Goal: Check status: Check status

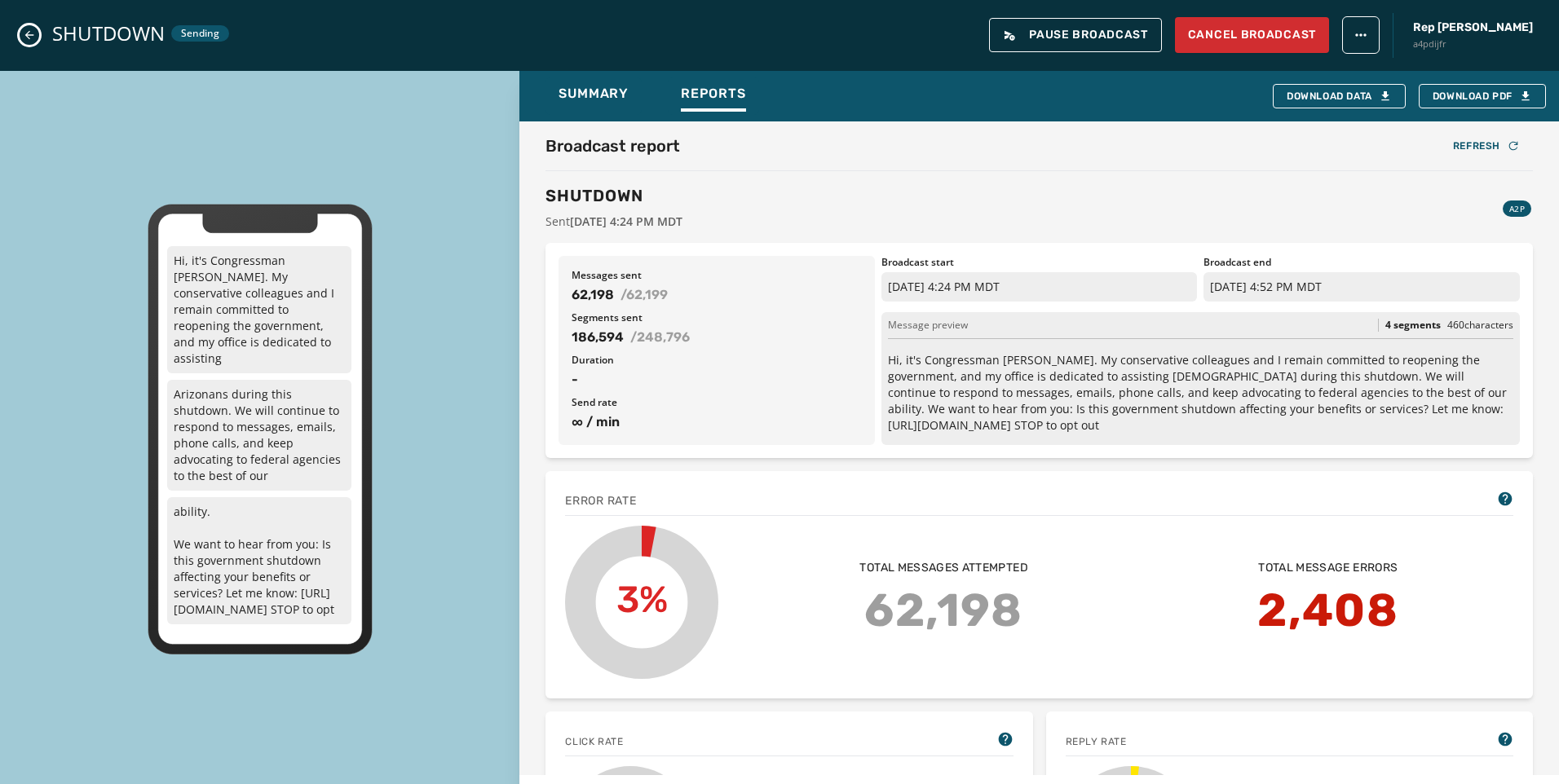
scroll to position [32, 0]
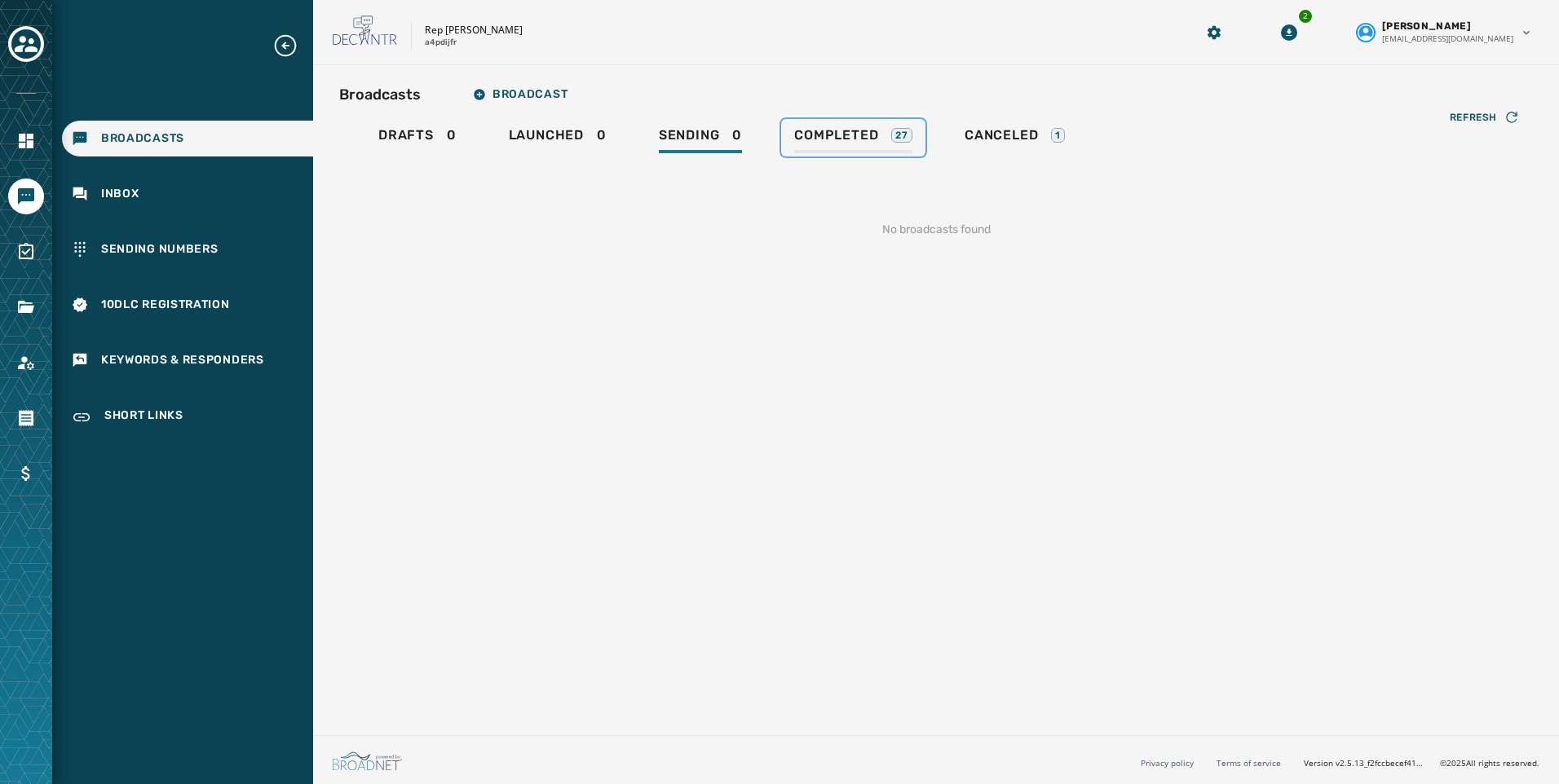
drag, startPoint x: 862, startPoint y: 139, endPoint x: 889, endPoint y: 145, distance: 27.7
click at [862, 139] on span "Completed" at bounding box center [836, 135] width 84 height 16
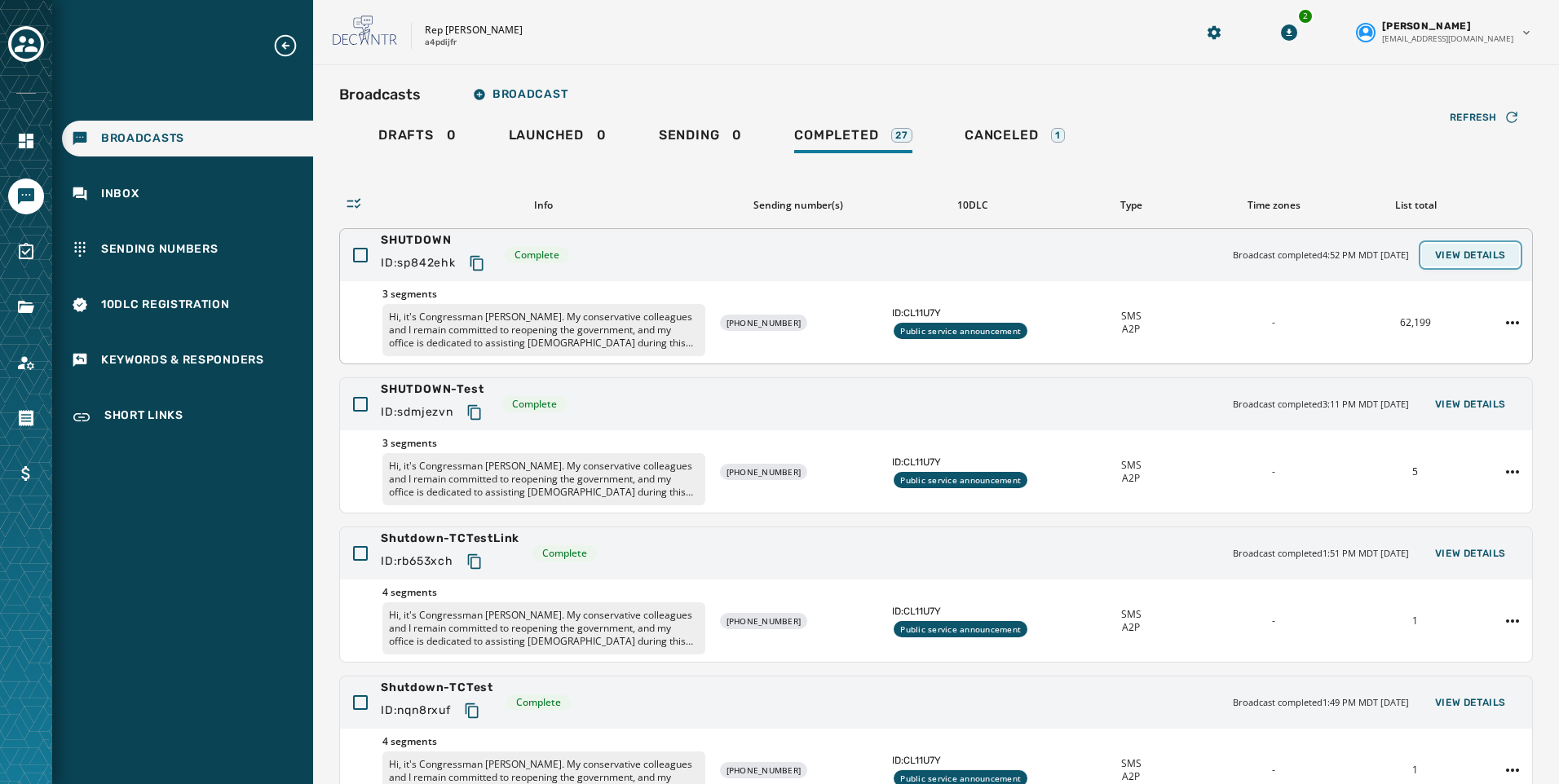
click at [1467, 247] on button "View Details" at bounding box center [1471, 255] width 97 height 23
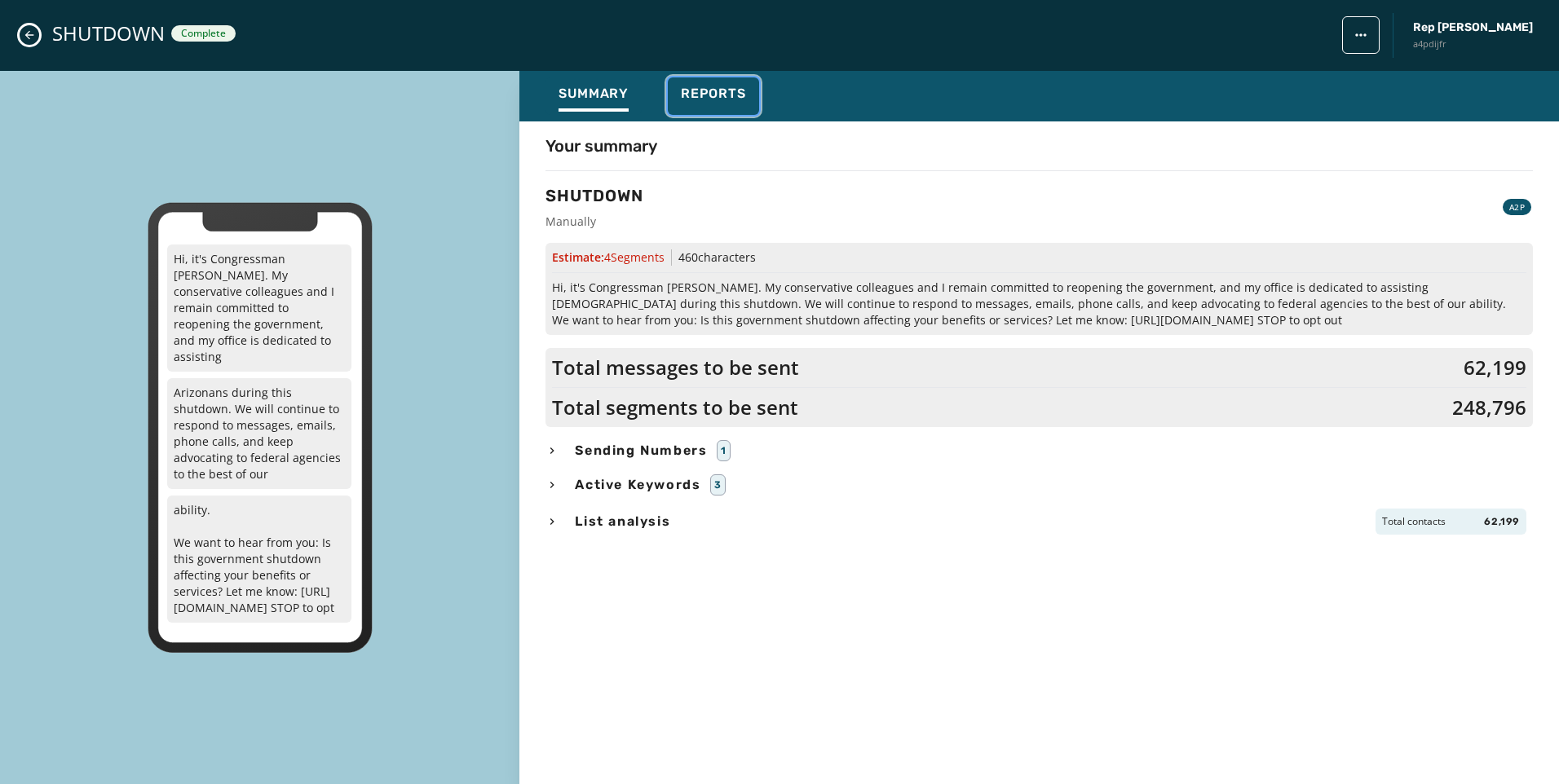
click at [715, 98] on span "Reports" at bounding box center [713, 93] width 66 height 16
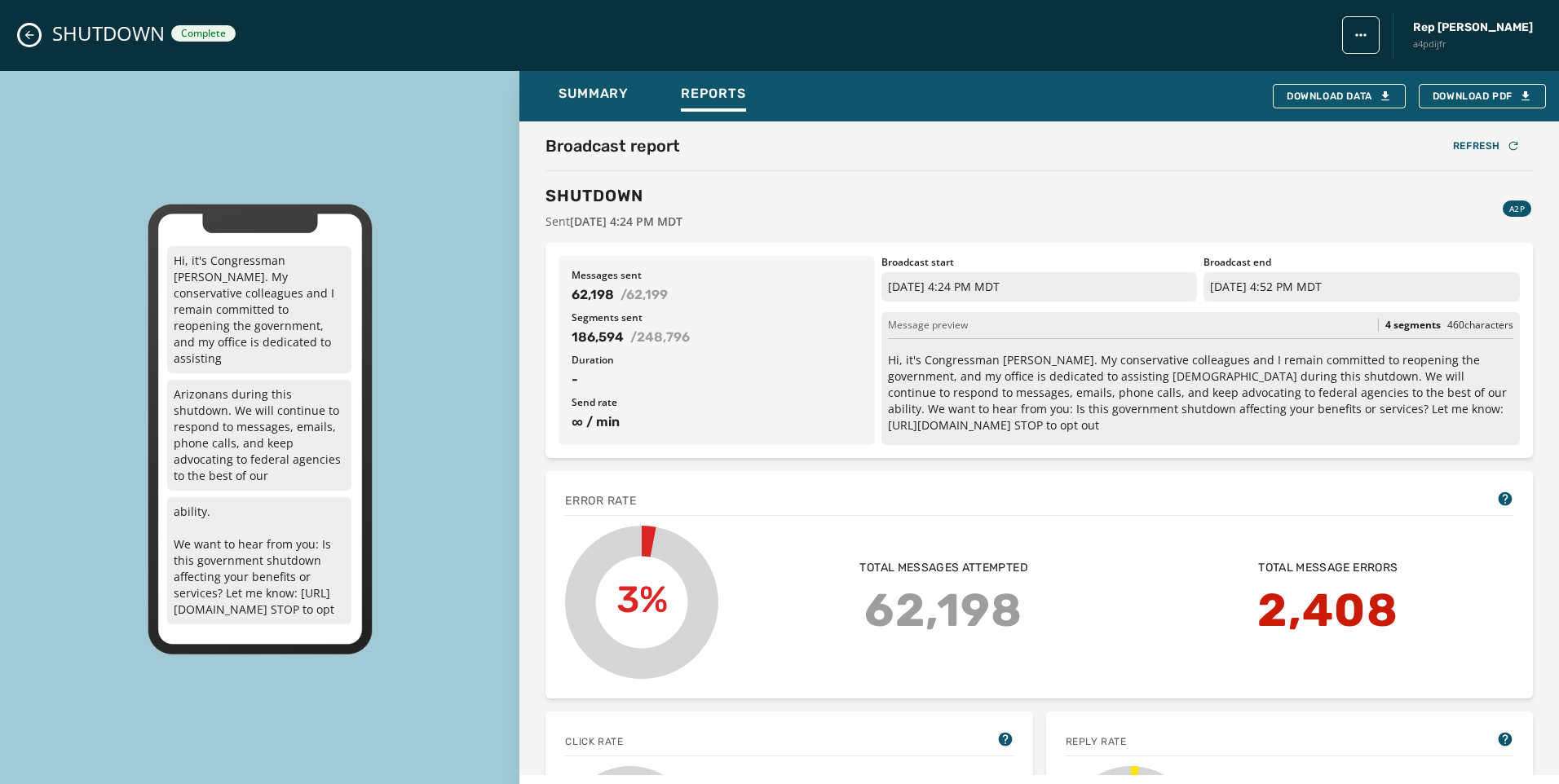
click at [29, 42] on button "Close admin drawer" at bounding box center [29, 35] width 20 height 20
